Goal: Complete application form

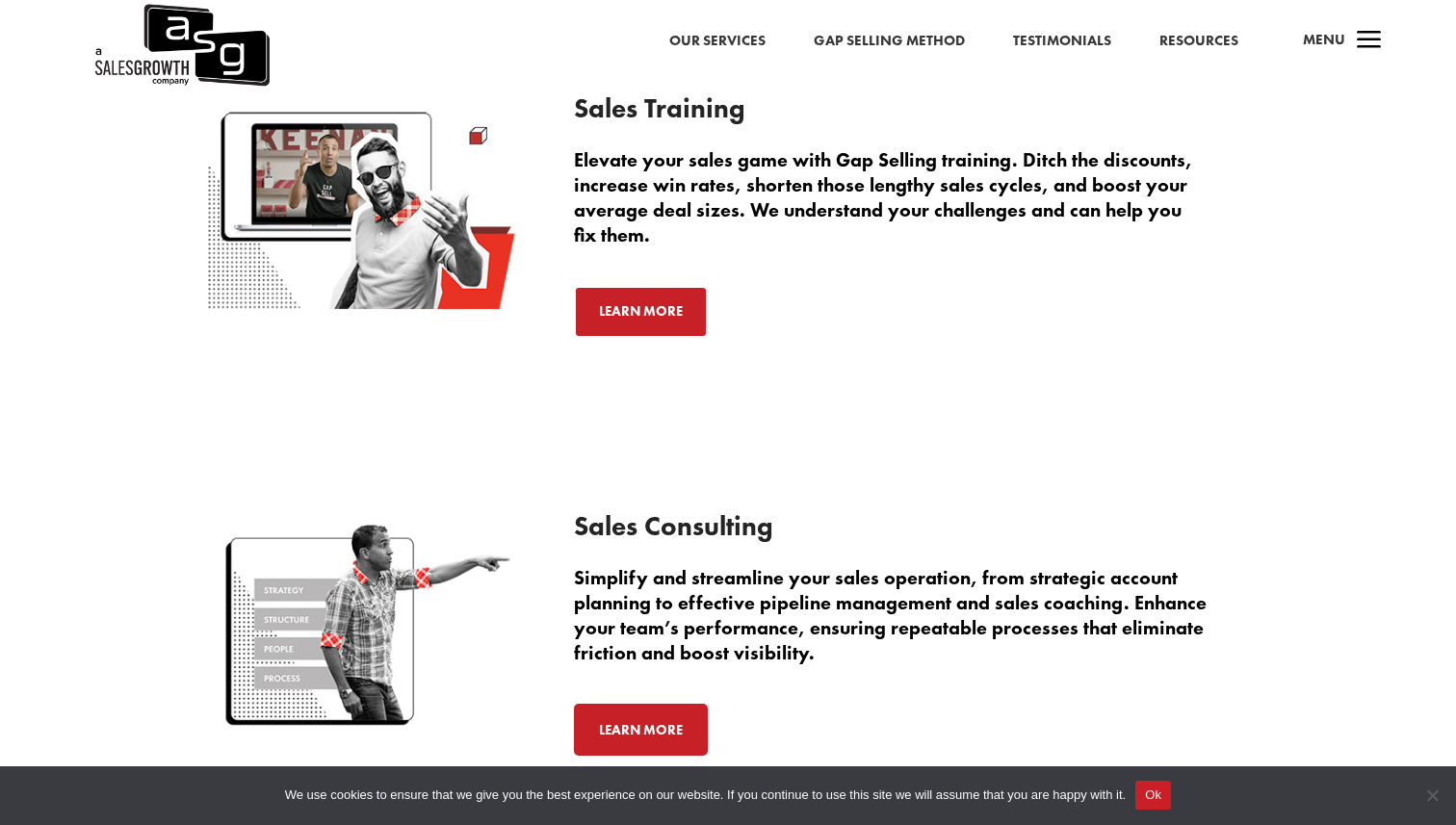
scroll to position [5055, 0]
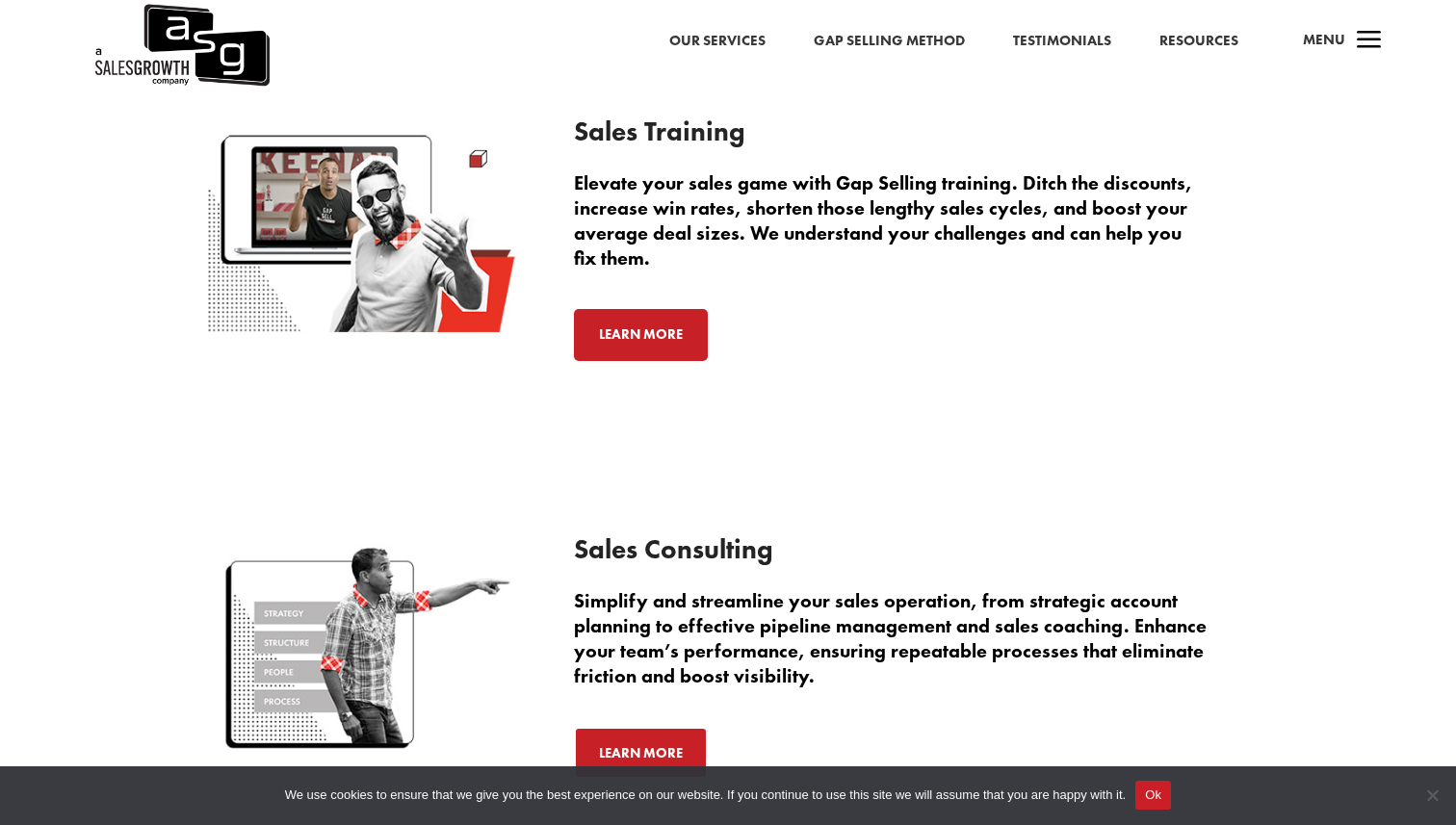
click at [660, 337] on link "Learn More" at bounding box center [642, 335] width 134 height 52
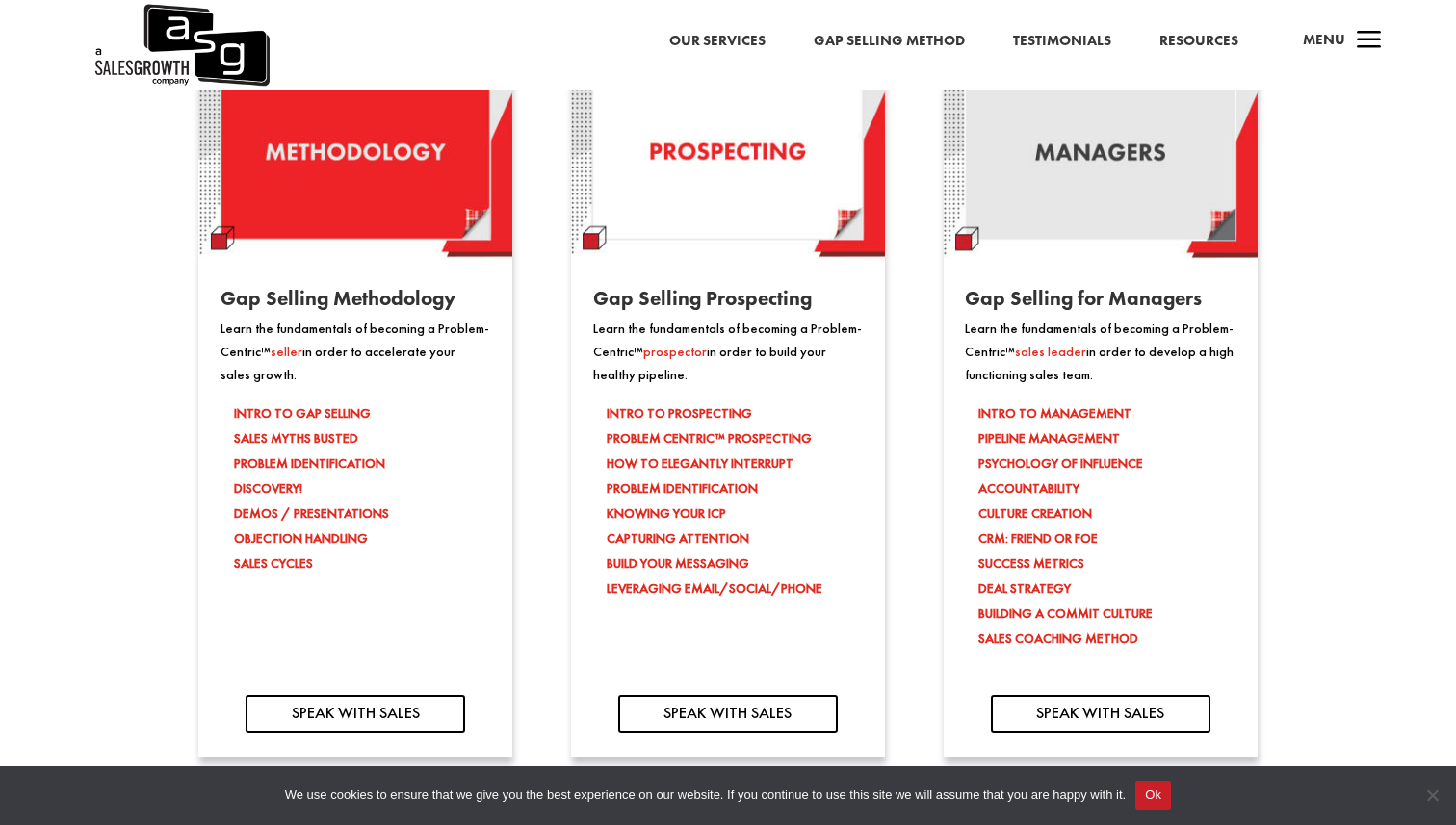
scroll to position [1688, 0]
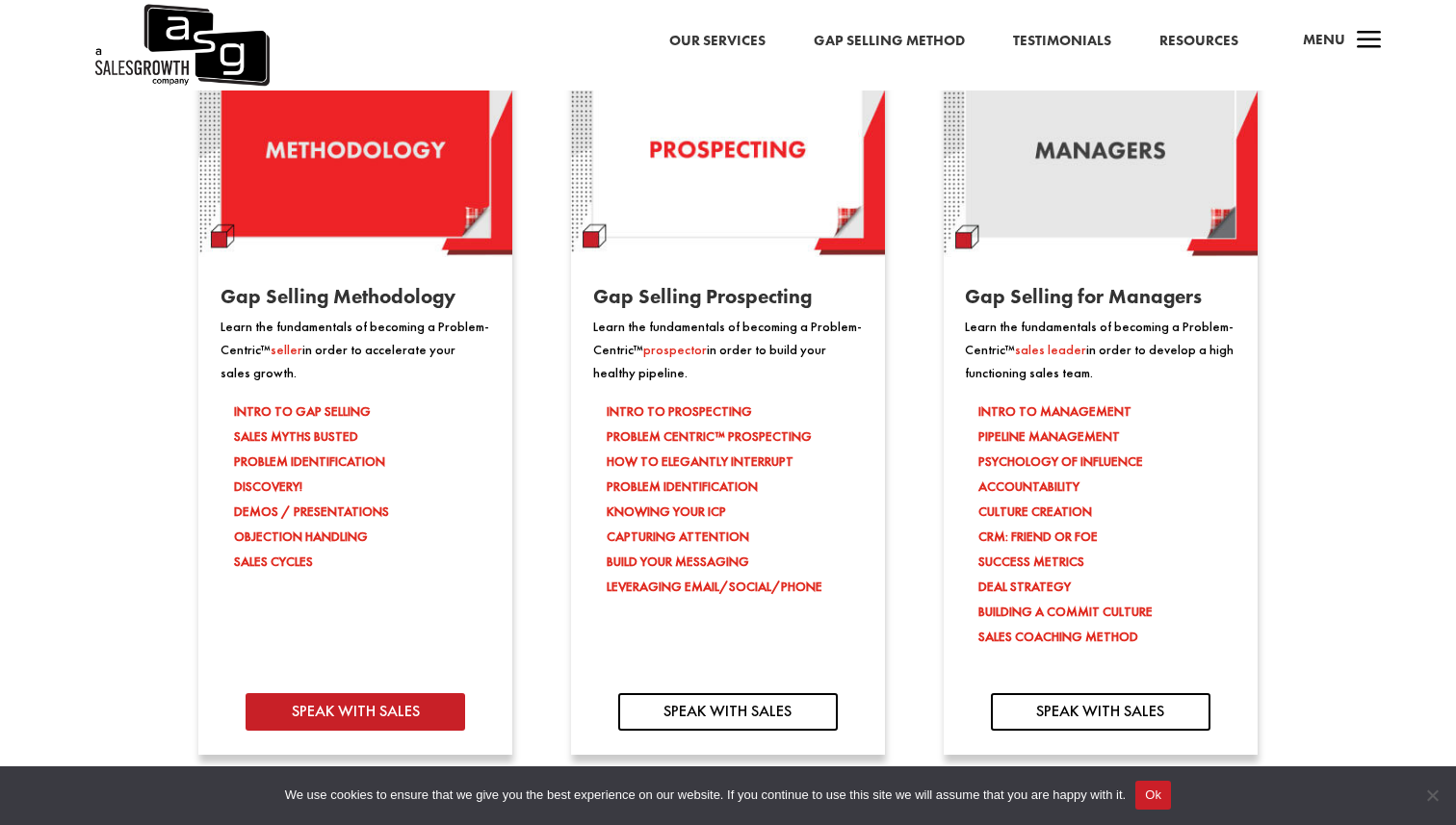
click at [429, 702] on link "SPEAK WITH SALES" at bounding box center [355, 712] width 219 height 38
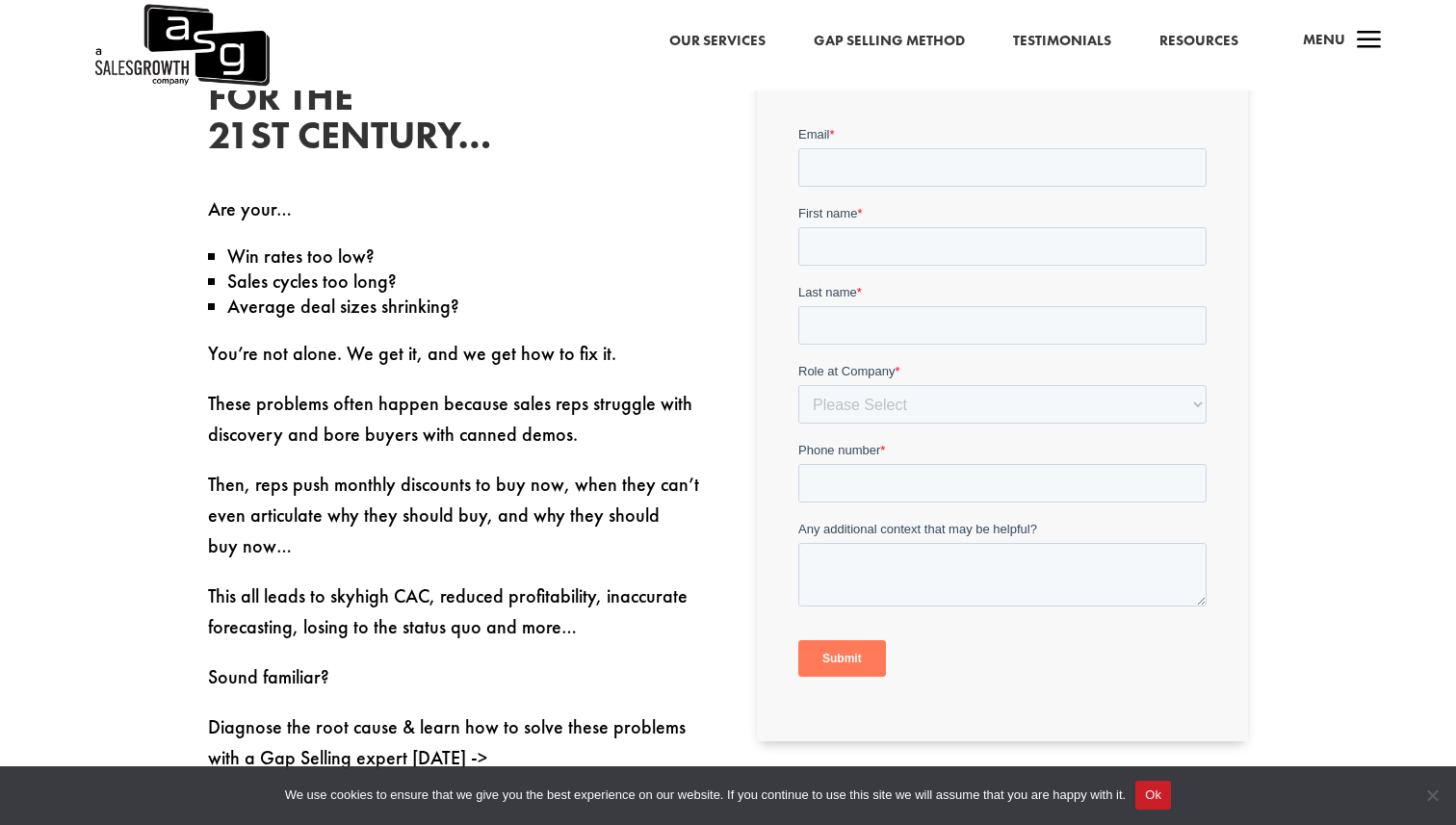
scroll to position [641, 0]
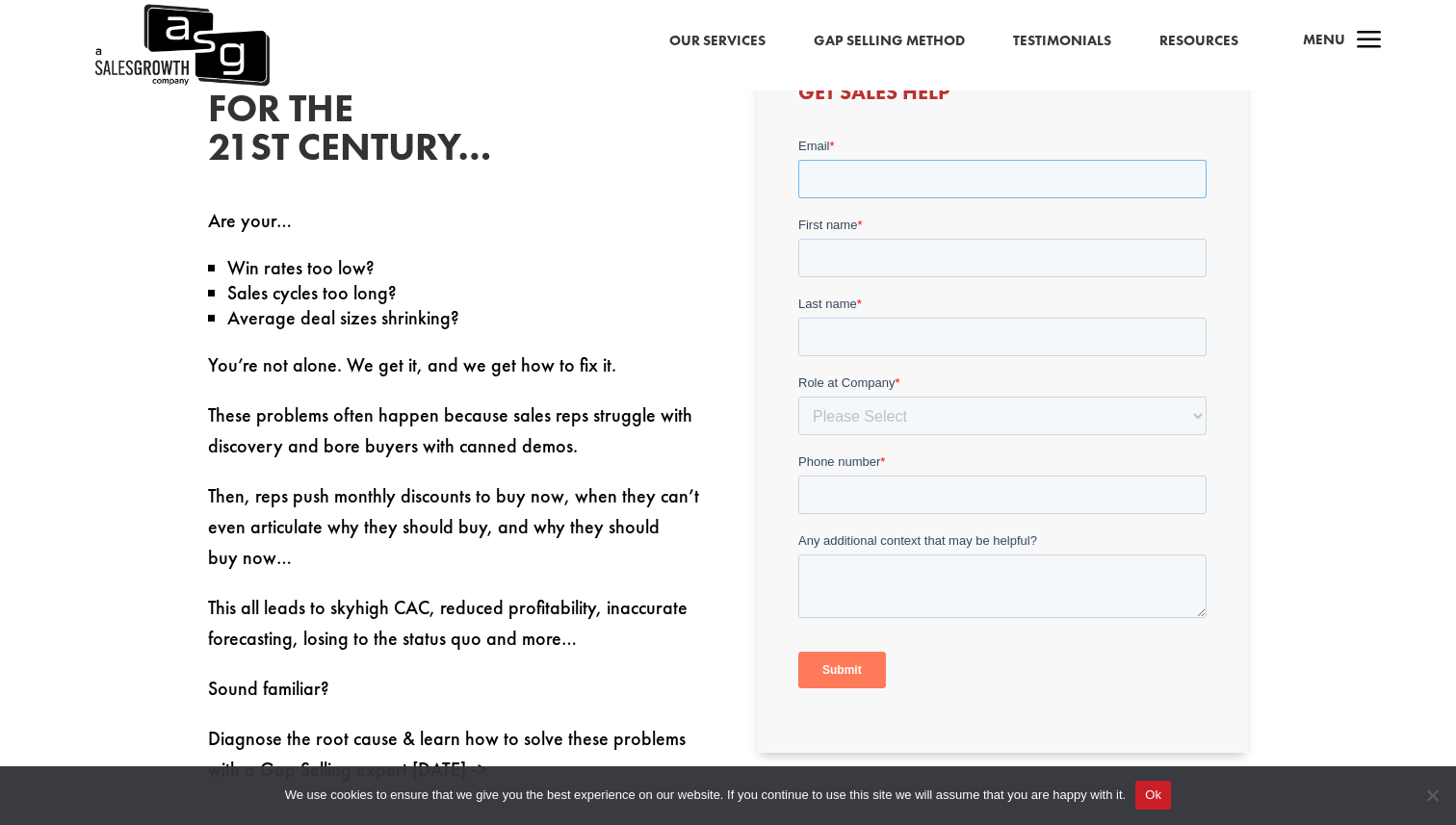
click at [872, 181] on input "Email *" at bounding box center [1002, 178] width 409 height 38
type input "[PERSON_NAME][EMAIL_ADDRESS][PERSON_NAME][DOMAIN_NAME]"
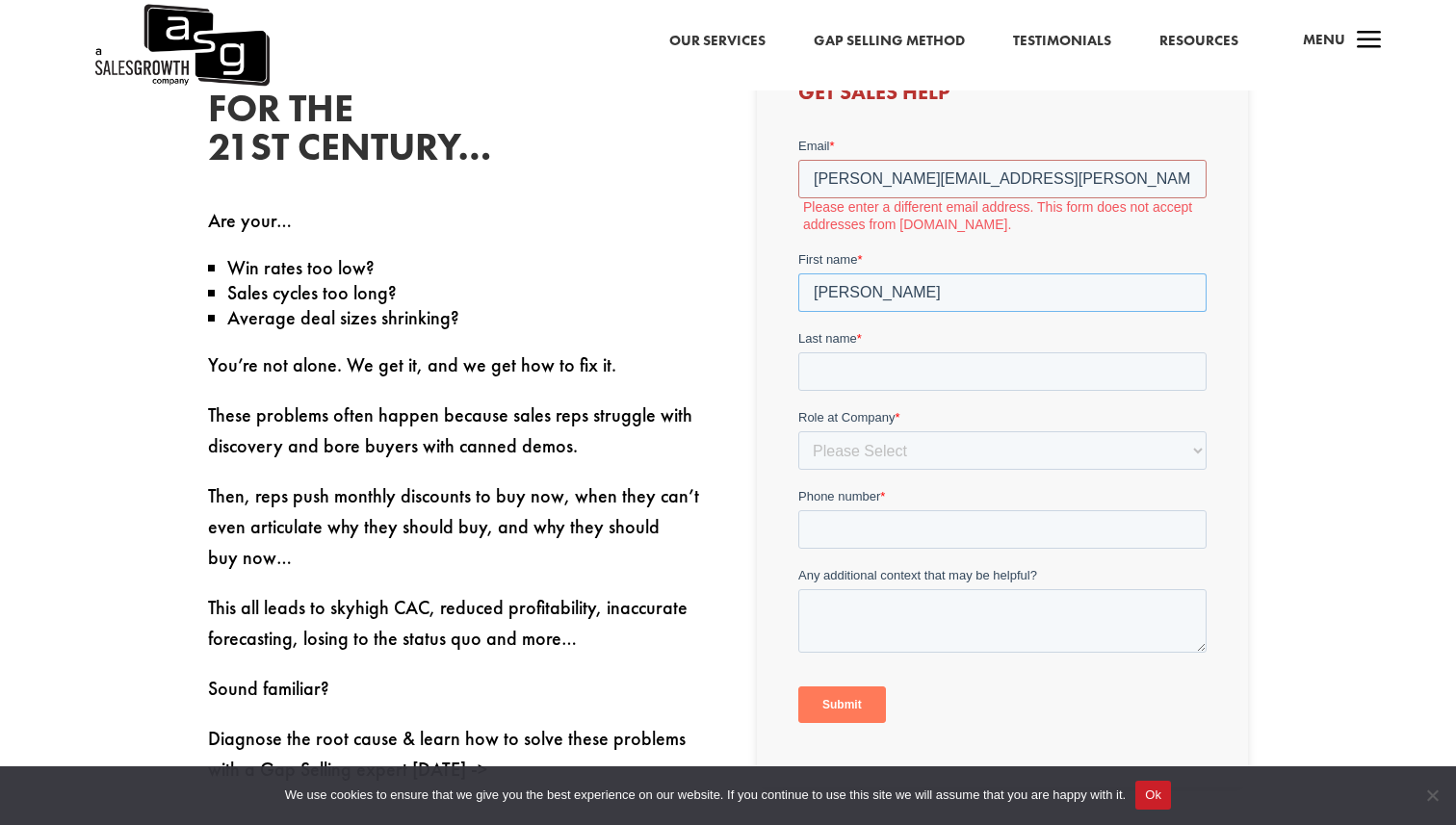
type input "[PERSON_NAME]"
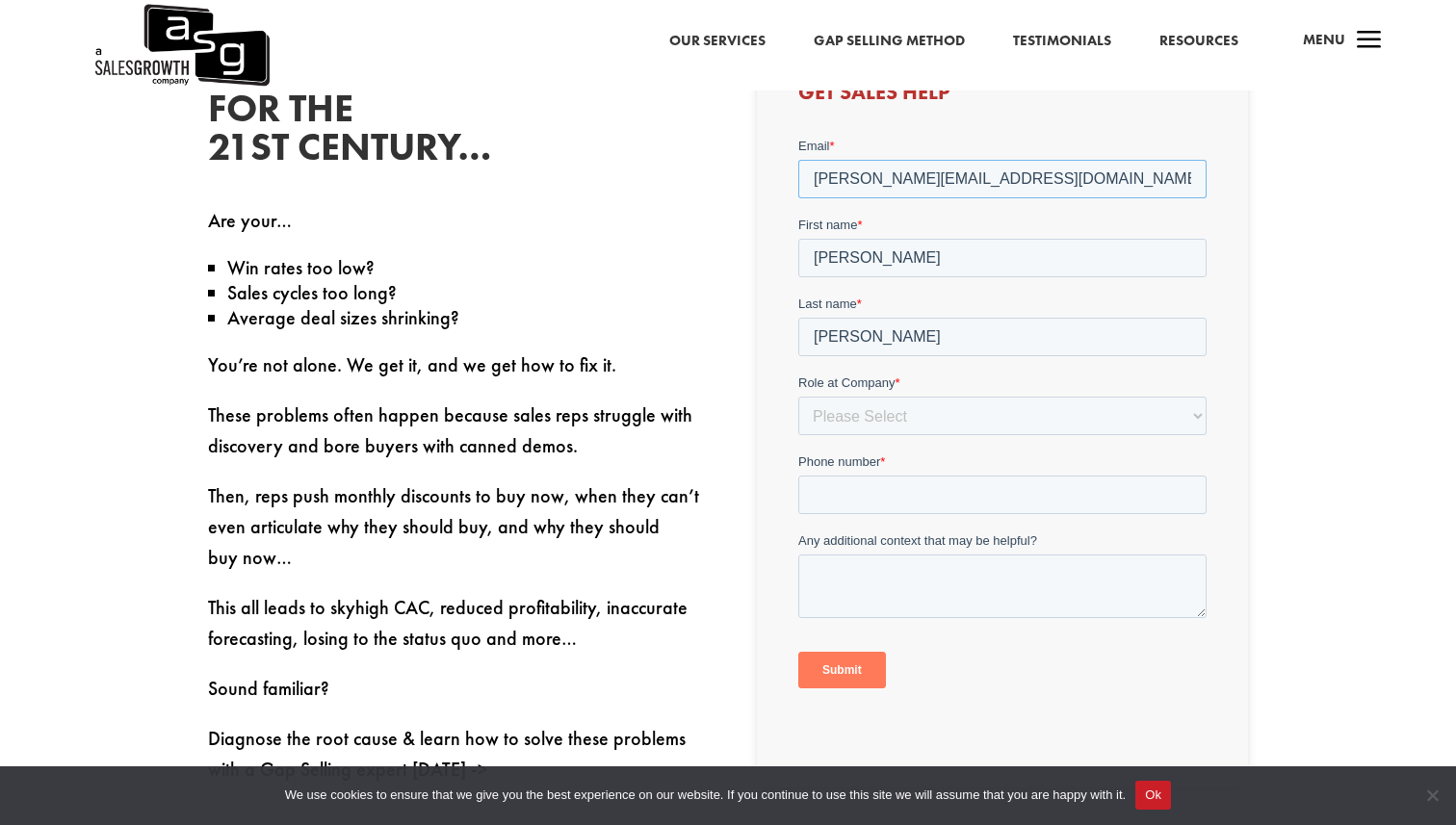
type input "[PERSON_NAME][EMAIL_ADDRESS][DOMAIN_NAME]"
select select "Individual Contributor (AE, SDR, CSM, etc)"
type input "1111111111"
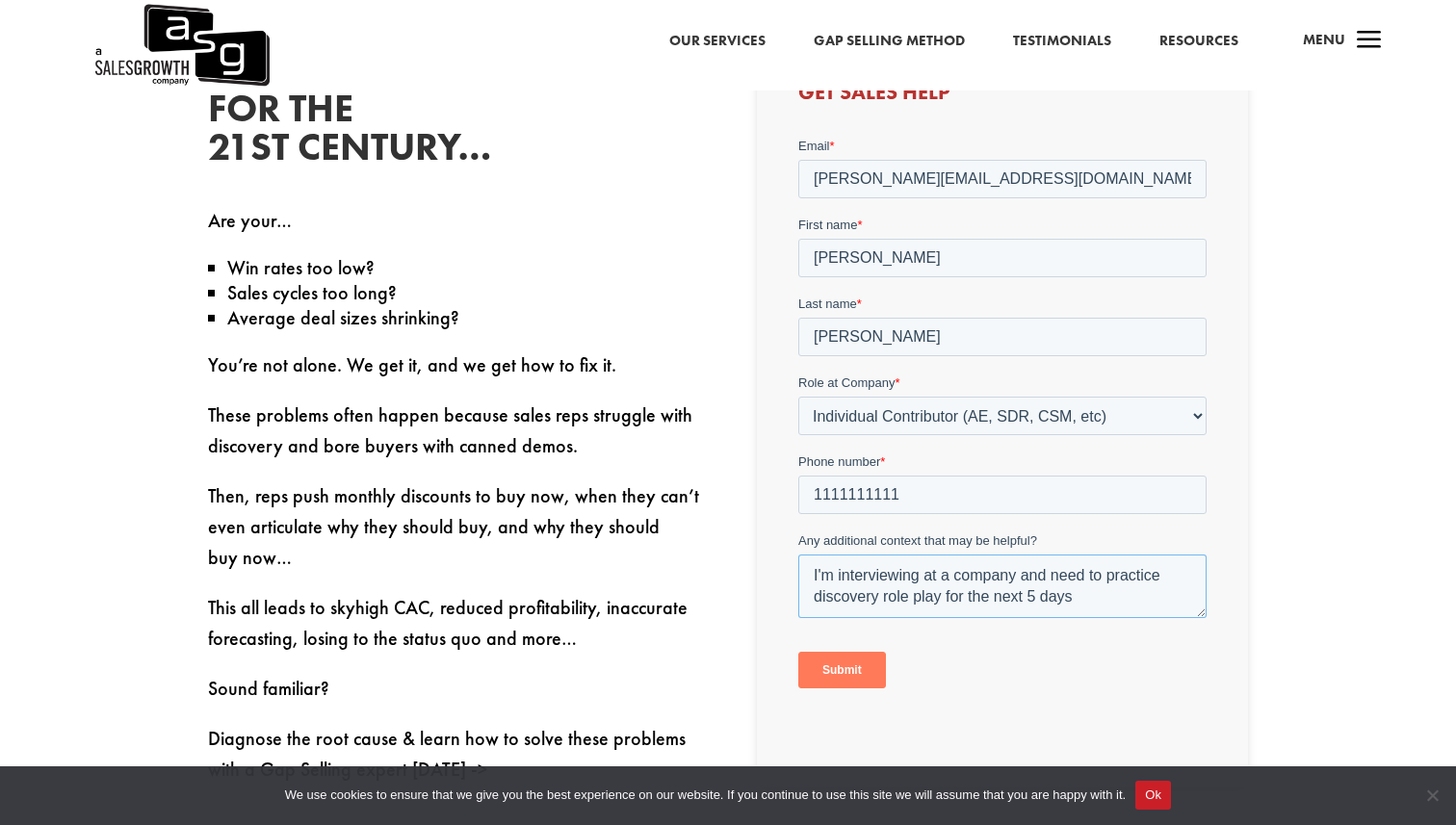
type textarea "I'm interviewing at a company and need to practice discovery role play for the …"
click at [860, 668] on input "Submit" at bounding box center [841, 669] width 88 height 37
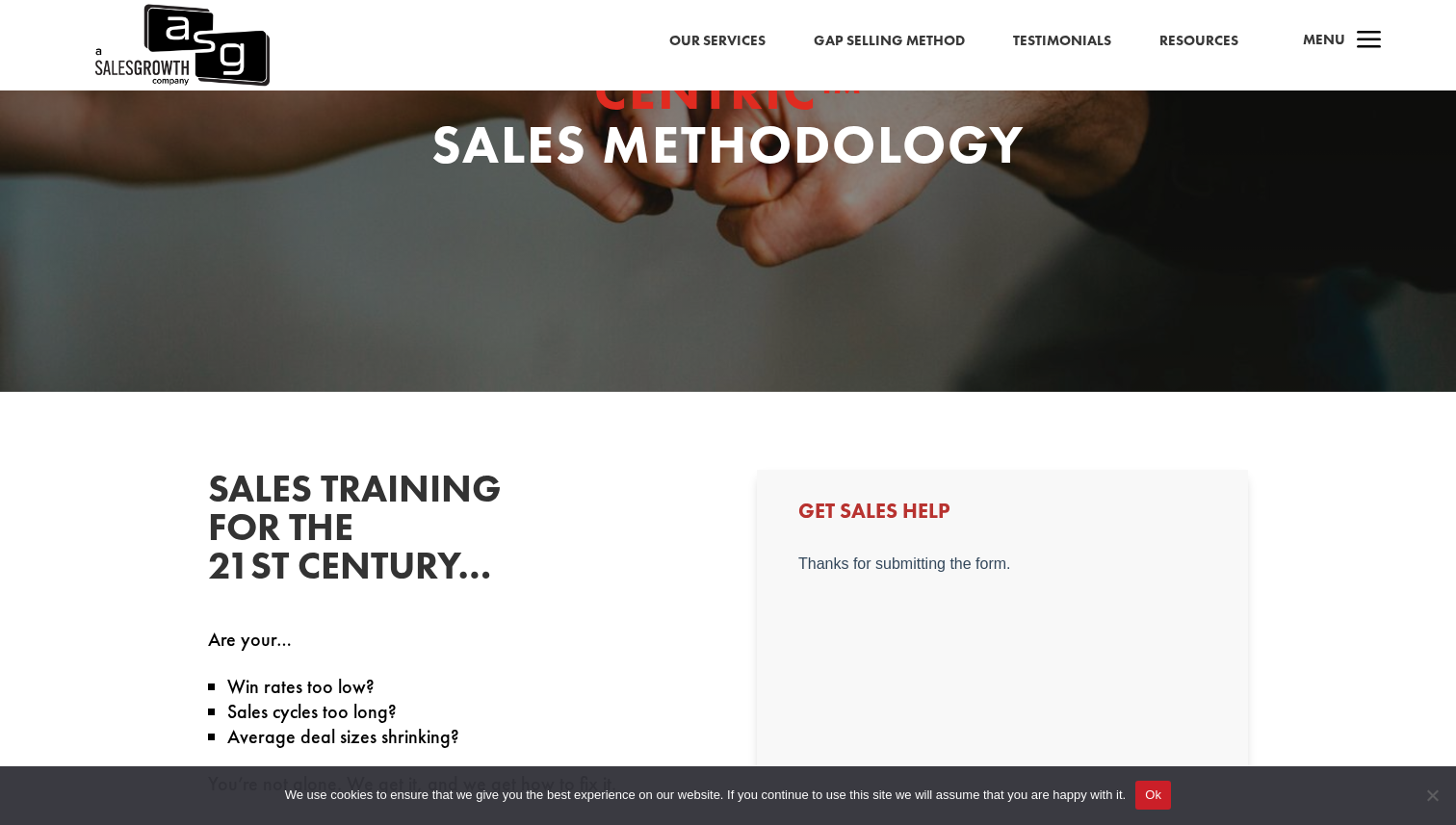
scroll to position [0, 0]
